Goal: Information Seeking & Learning: Learn about a topic

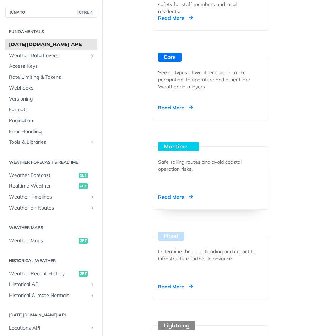
scroll to position [1244, 0]
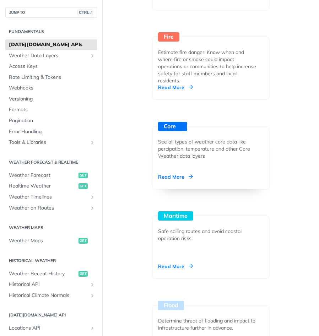
click at [171, 131] on div "Core" at bounding box center [172, 126] width 29 height 9
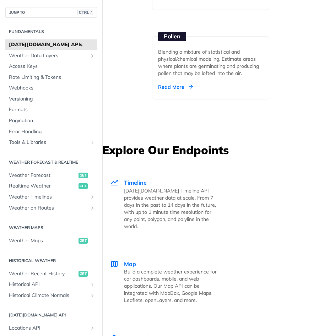
scroll to position [1920, 0]
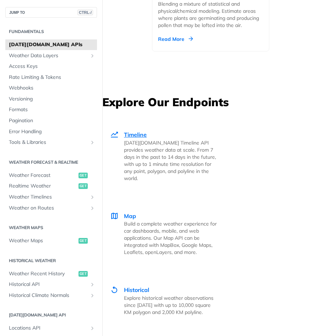
click at [127, 138] on span "Timeline" at bounding box center [135, 134] width 23 height 7
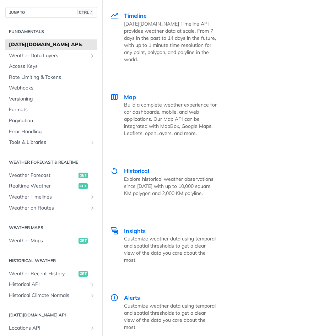
scroll to position [2026, 0]
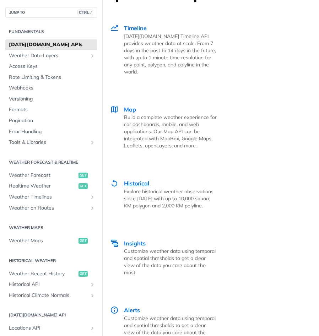
click at [141, 186] on span "Historical" at bounding box center [136, 183] width 25 height 7
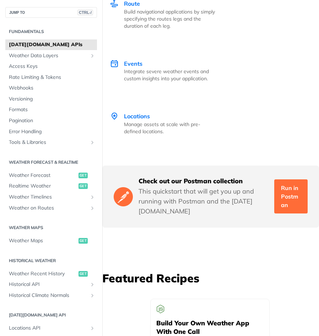
scroll to position [2346, 0]
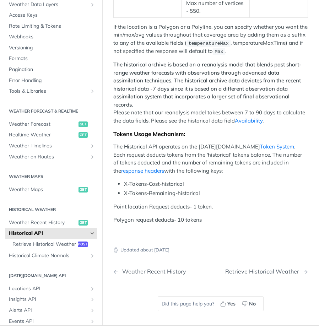
scroll to position [155, 0]
